Goal: Communication & Community: Connect with others

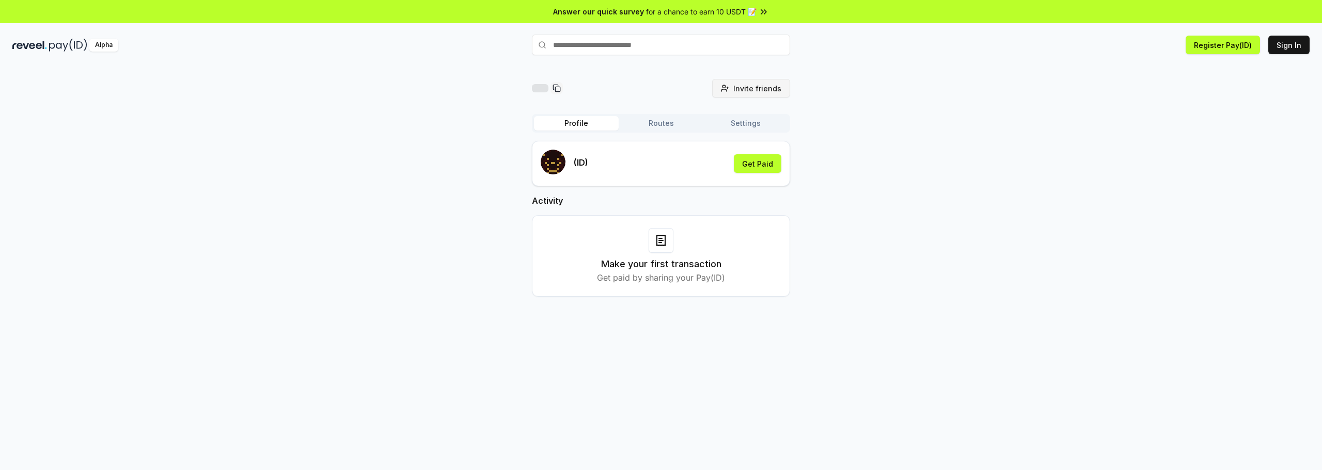
click at [743, 94] on button "Invite friends Invite" at bounding box center [751, 88] width 78 height 19
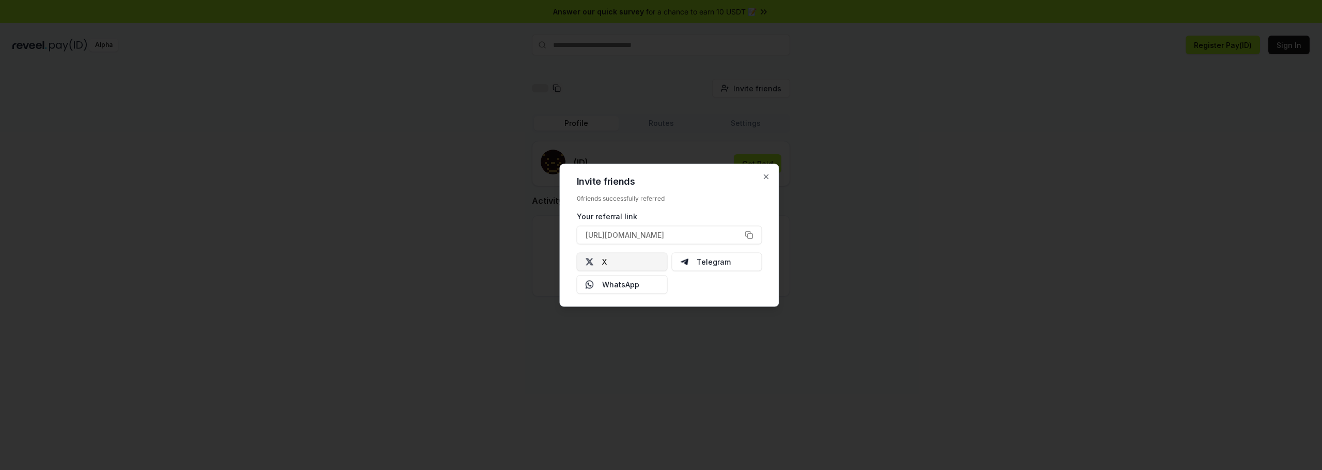
click at [637, 265] on button "X" at bounding box center [622, 261] width 91 height 19
click at [764, 177] on icon "button" at bounding box center [766, 176] width 8 height 8
